Goal: Transaction & Acquisition: Subscribe to service/newsletter

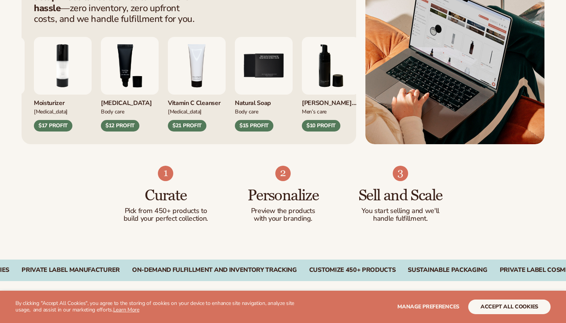
scroll to position [364, 0]
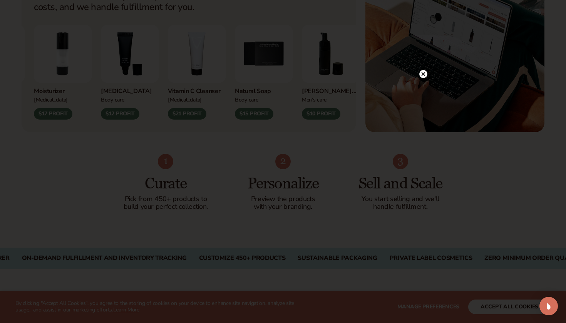
click at [424, 72] on circle at bounding box center [423, 74] width 8 height 8
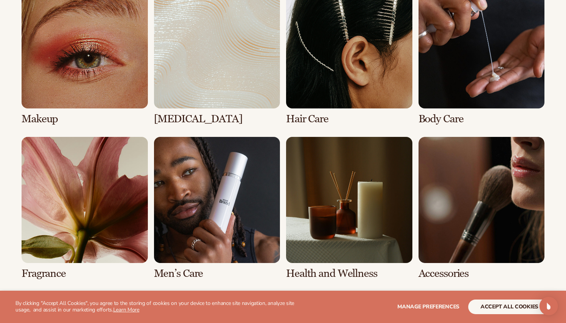
scroll to position [1449, 0]
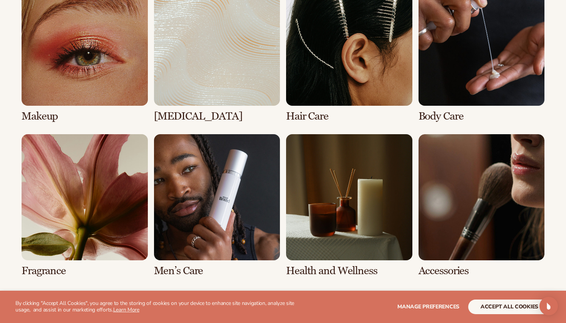
click at [178, 86] on link "2 / 8" at bounding box center [217, 51] width 126 height 142
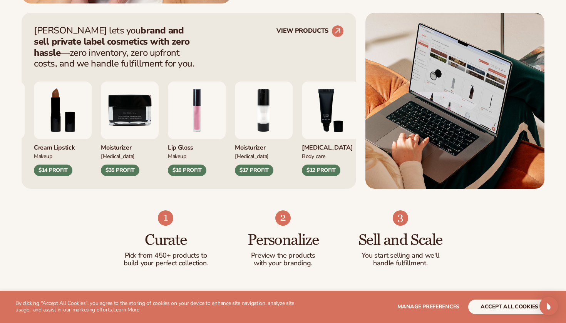
scroll to position [343, 0]
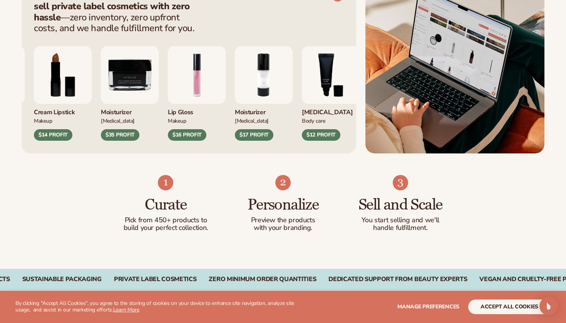
click at [226, 85] on img "1 / 9" at bounding box center [197, 75] width 58 height 58
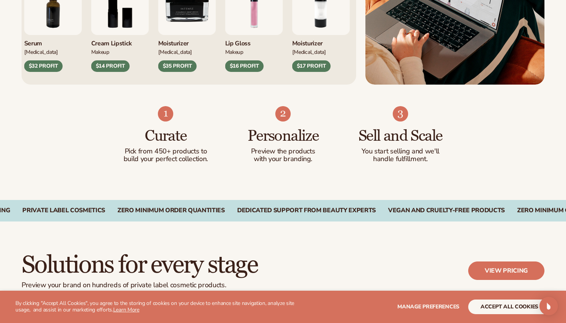
scroll to position [544, 0]
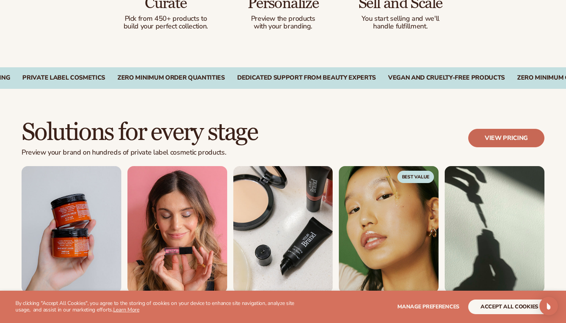
click at [504, 140] on link "View pricing" at bounding box center [506, 138] width 76 height 18
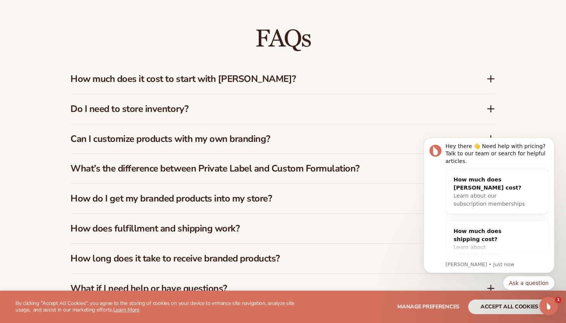
scroll to position [1095, 0]
click at [490, 102] on div "Do I need to store inventory?" at bounding box center [282, 109] width 425 height 30
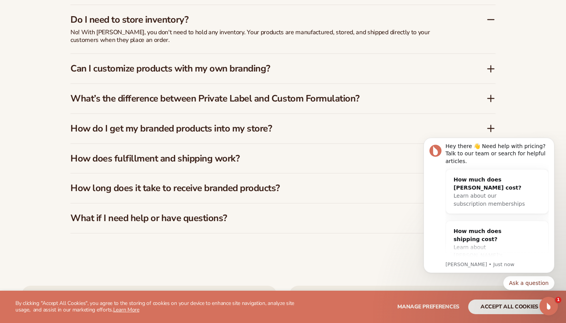
scroll to position [1193, 0]
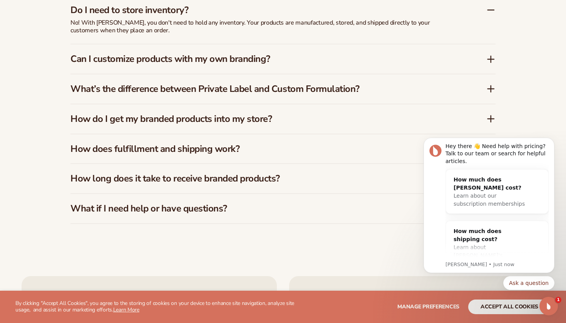
click at [492, 59] on icon at bounding box center [491, 59] width 6 height 0
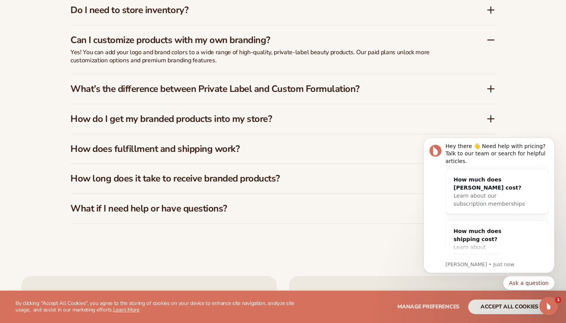
click at [493, 89] on icon at bounding box center [491, 89] width 6 height 0
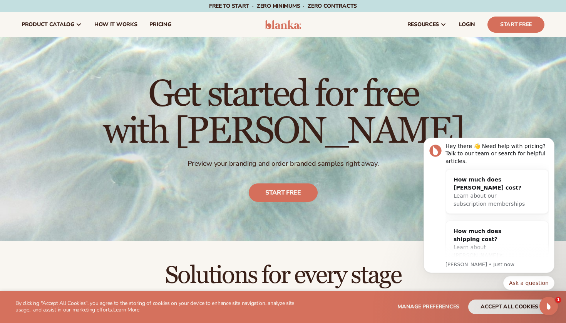
scroll to position [0, 0]
click at [510, 30] on link "Start Free" at bounding box center [515, 25] width 57 height 16
